Goal: Task Accomplishment & Management: Use online tool/utility

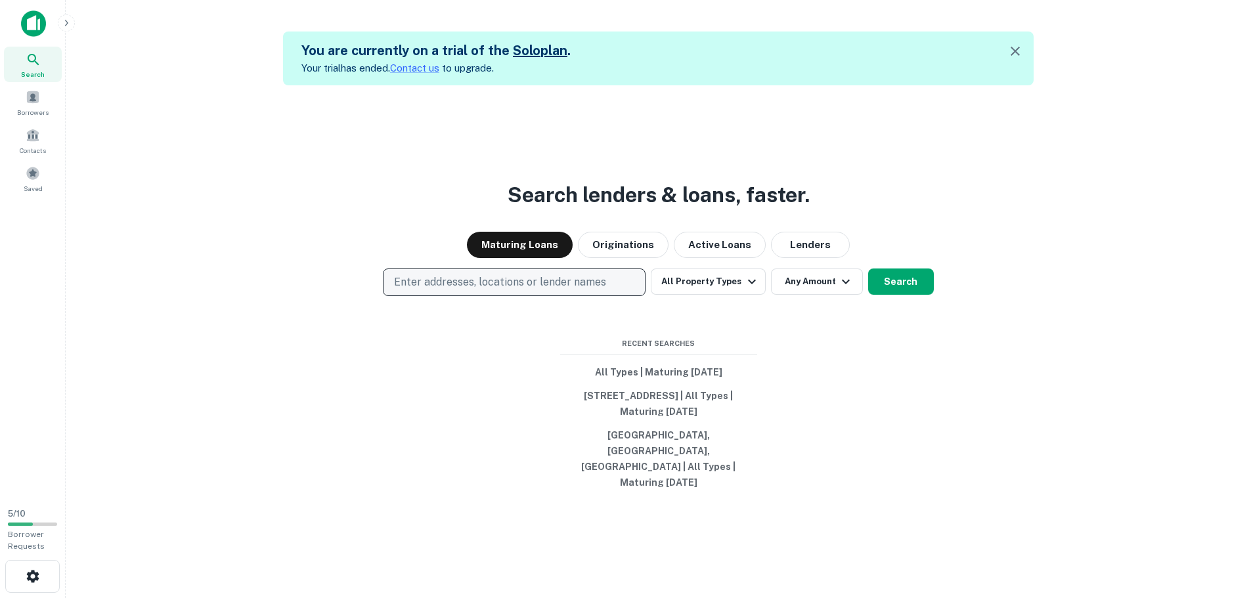
click at [571, 290] on p "Enter addresses, locations or lender names" at bounding box center [500, 282] width 212 height 16
type input "**********"
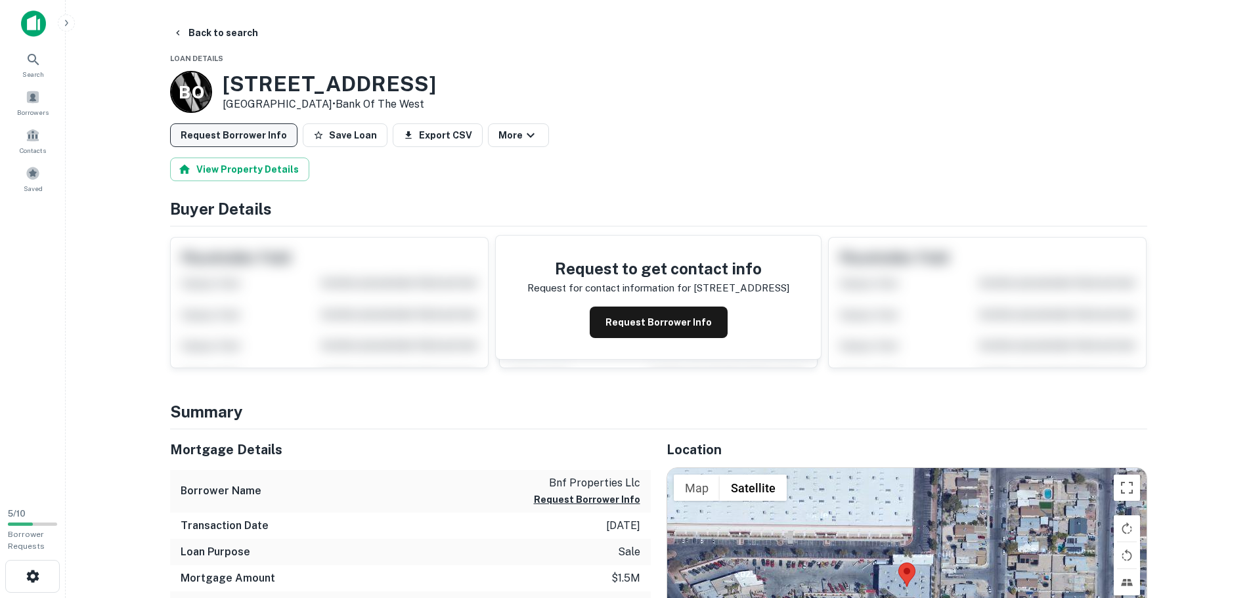
click at [227, 137] on button "Request Borrower Info" at bounding box center [233, 135] width 127 height 24
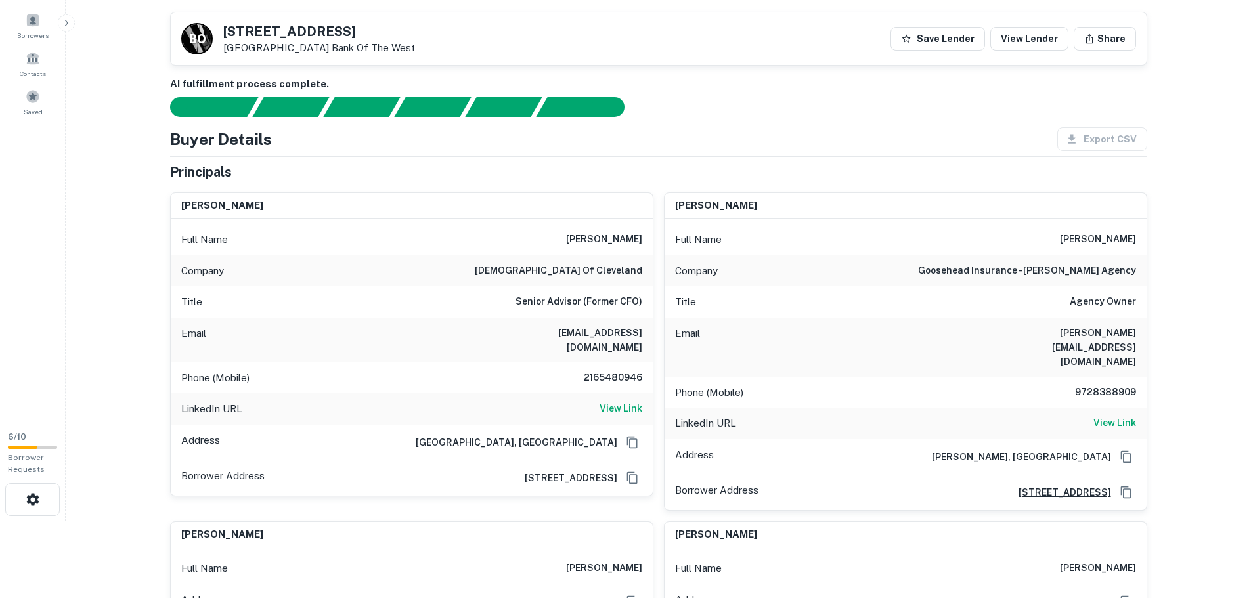
scroll to position [66, 0]
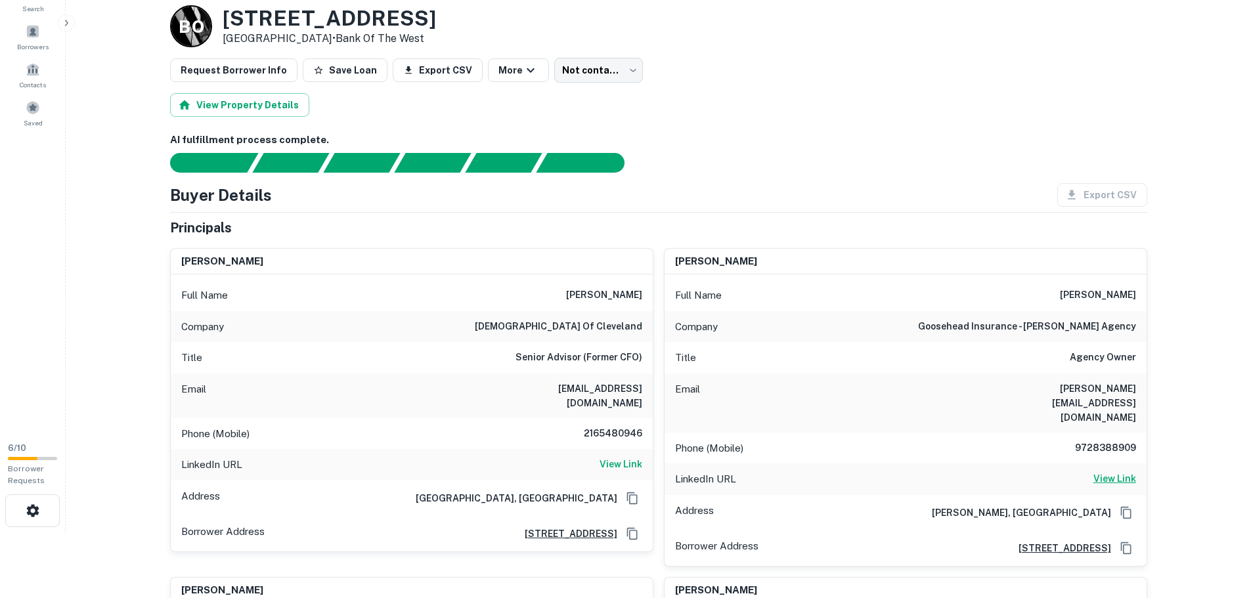
click at [1119, 471] on h6 "View Link" at bounding box center [1114, 478] width 43 height 14
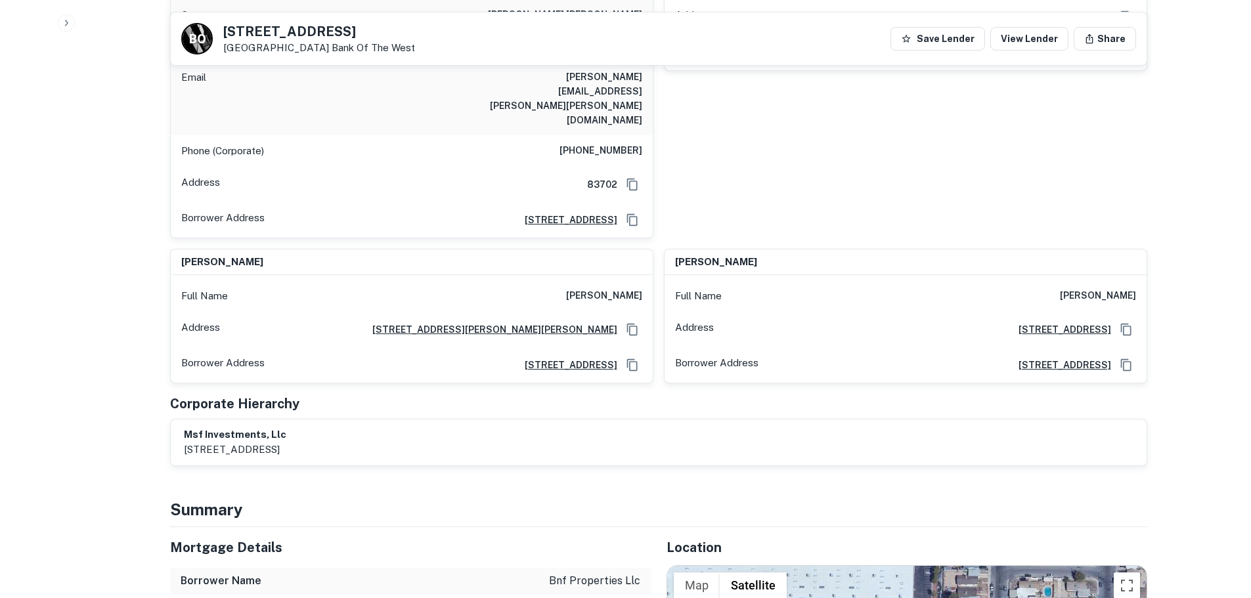
scroll to position [919, 0]
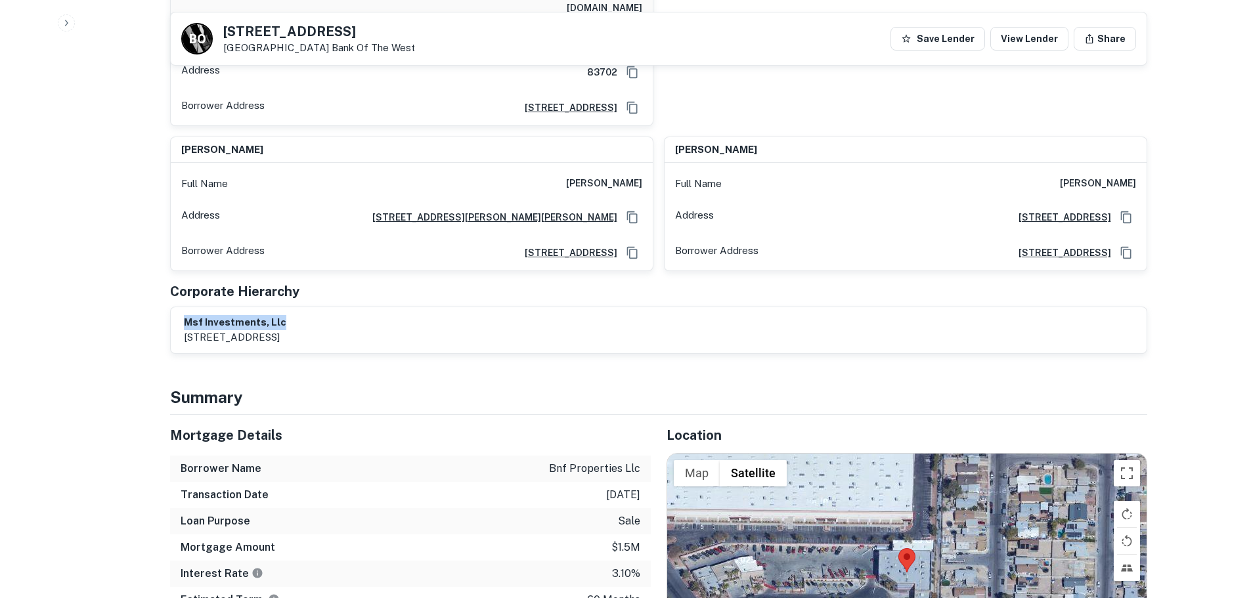
drag, startPoint x: 297, startPoint y: 253, endPoint x: 180, endPoint y: 246, distance: 117.1
click at [180, 307] on div "msf investments, llc [STREET_ADDRESS]" at bounding box center [659, 330] width 976 height 46
drag, startPoint x: 217, startPoint y: 251, endPoint x: 569, endPoint y: 265, distance: 352.1
click at [569, 315] on div "msf investments, llc [STREET_ADDRESS]" at bounding box center [658, 330] width 949 height 30
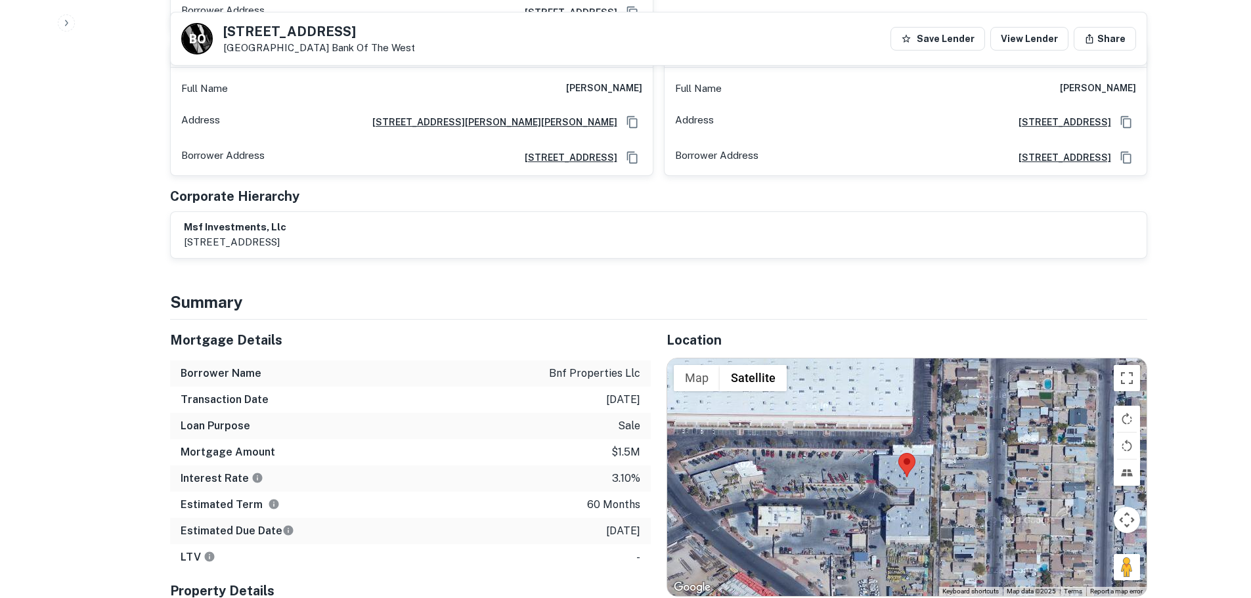
scroll to position [1182, 0]
